Goal: Find specific page/section: Find specific page/section

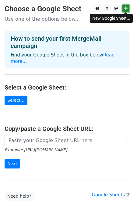
click at [126, 9] on icon at bounding box center [125, 8] width 3 height 4
